Goal: Transaction & Acquisition: Purchase product/service

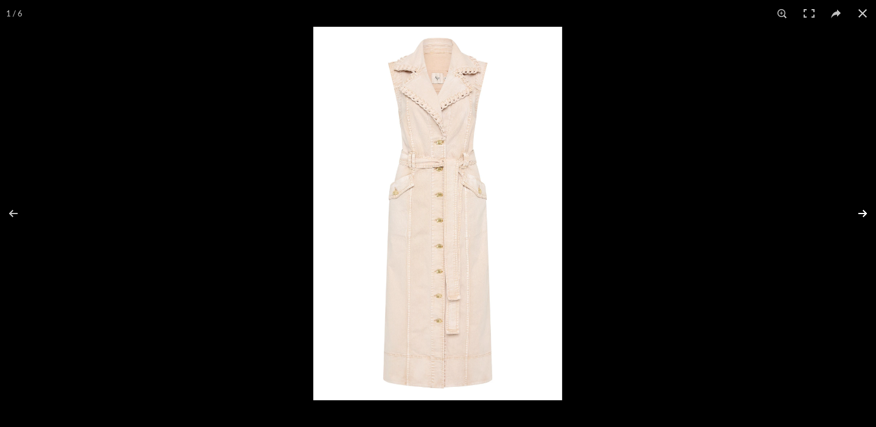
scroll to position [245, 0]
click at [864, 215] on button at bounding box center [855, 213] width 43 height 61
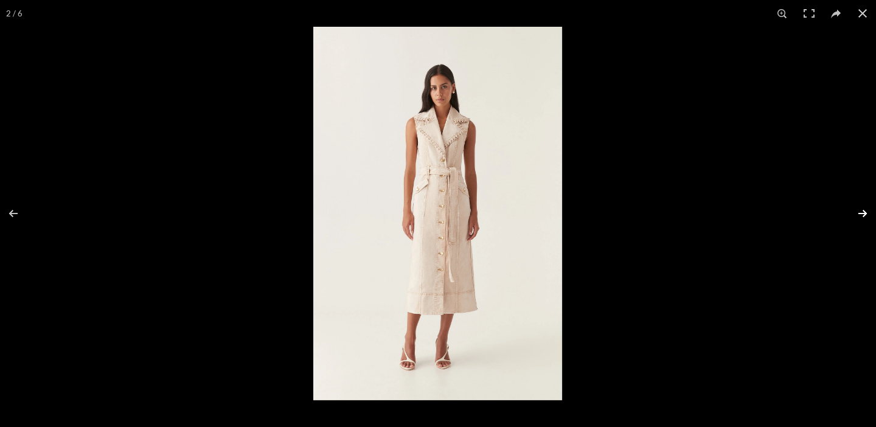
click at [864, 215] on button at bounding box center [855, 213] width 43 height 61
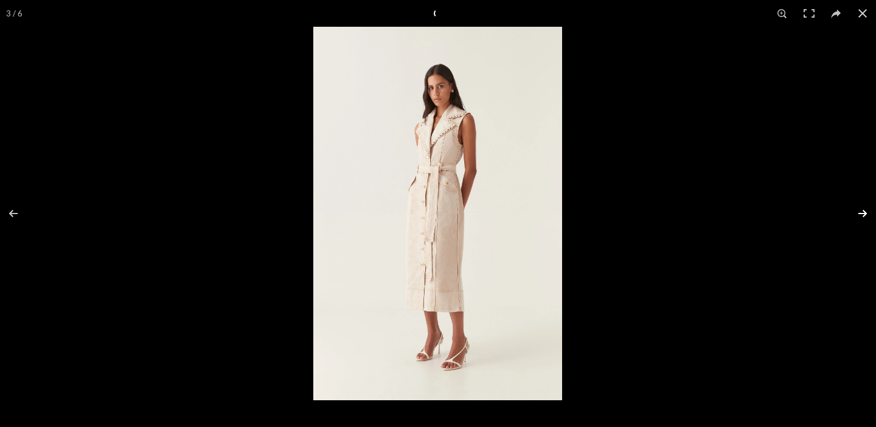
scroll to position [0, 128]
click at [864, 214] on button at bounding box center [855, 213] width 43 height 61
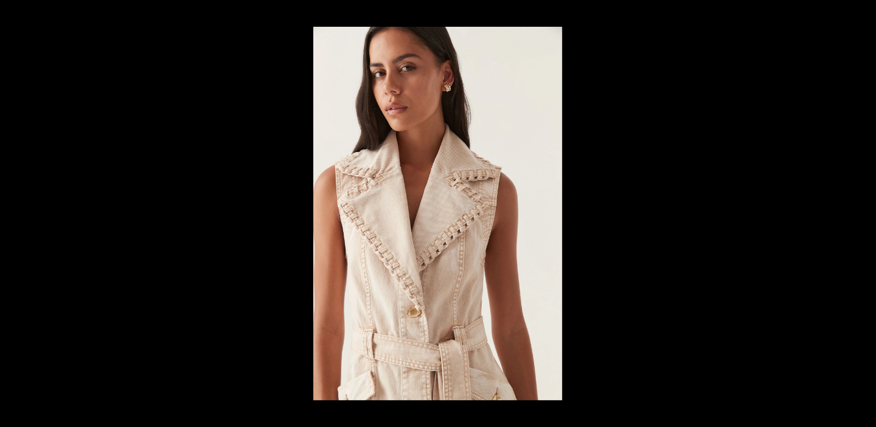
scroll to position [0, 384]
click at [864, 214] on button at bounding box center [855, 213] width 43 height 61
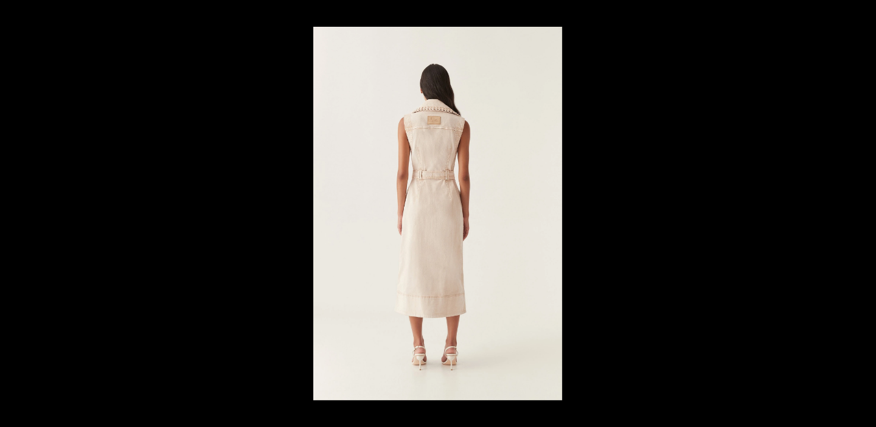
click at [864, 214] on button at bounding box center [855, 213] width 43 height 61
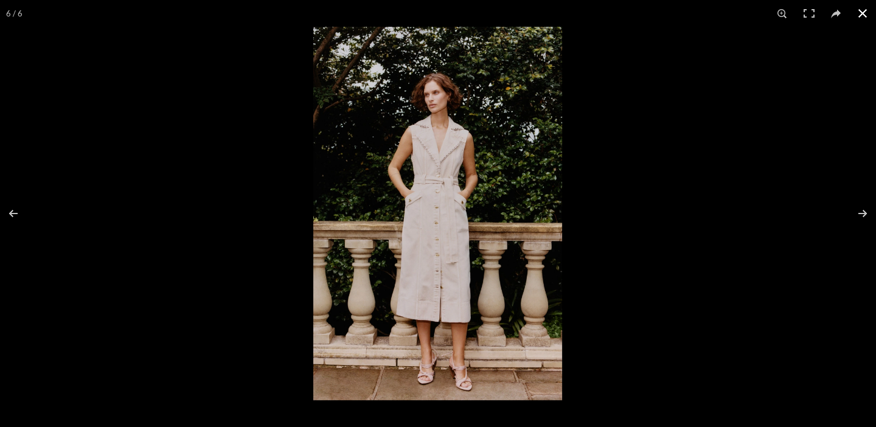
click at [809, 204] on div at bounding box center [751, 240] width 876 height 427
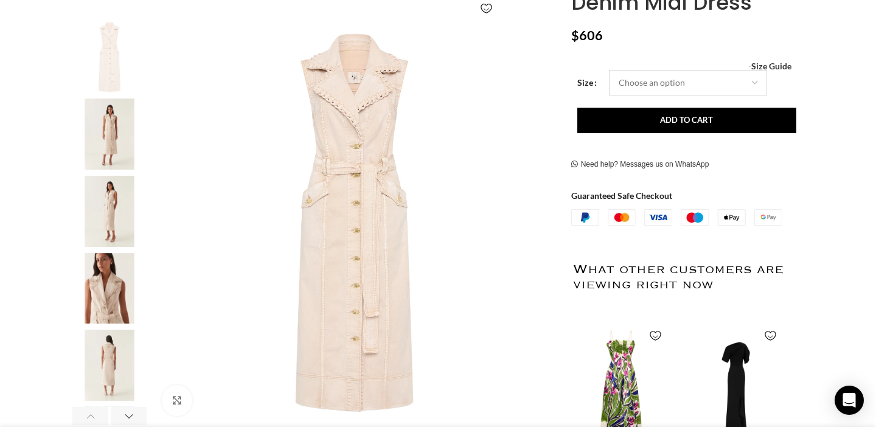
click at [739, 71] on select "Choose an option 4UK 6UK 8 [GEOGRAPHIC_DATA] 10 [GEOGRAPHIC_DATA] 12 [GEOGRAPHI…" at bounding box center [688, 83] width 158 height 26
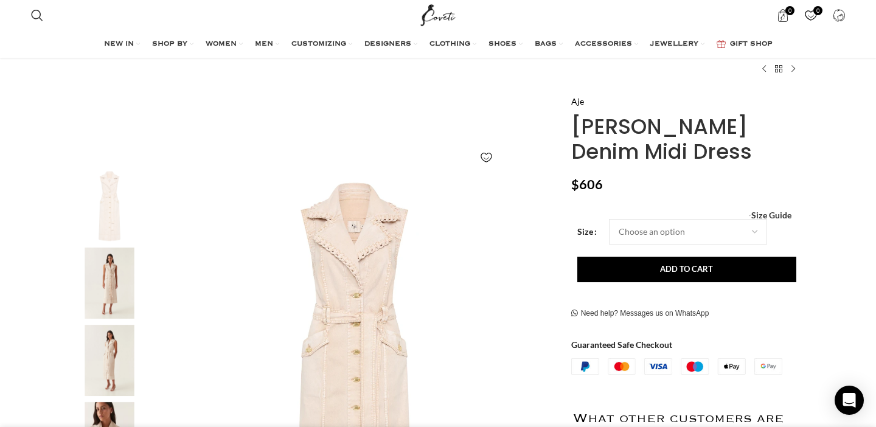
scroll to position [74, 0]
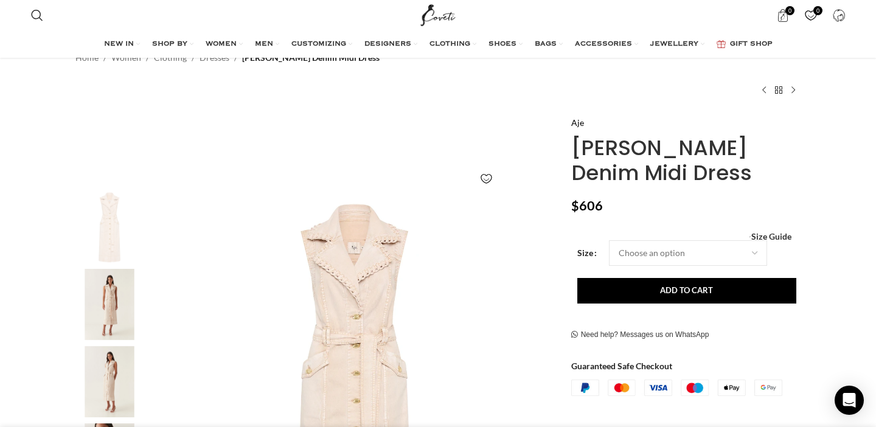
drag, startPoint x: 663, startPoint y: 182, endPoint x: 569, endPoint y: 122, distance: 111.1
copy div "Aje [PERSON_NAME] Denim Midi Dress"
